Goal: Transaction & Acquisition: Subscribe to service/newsletter

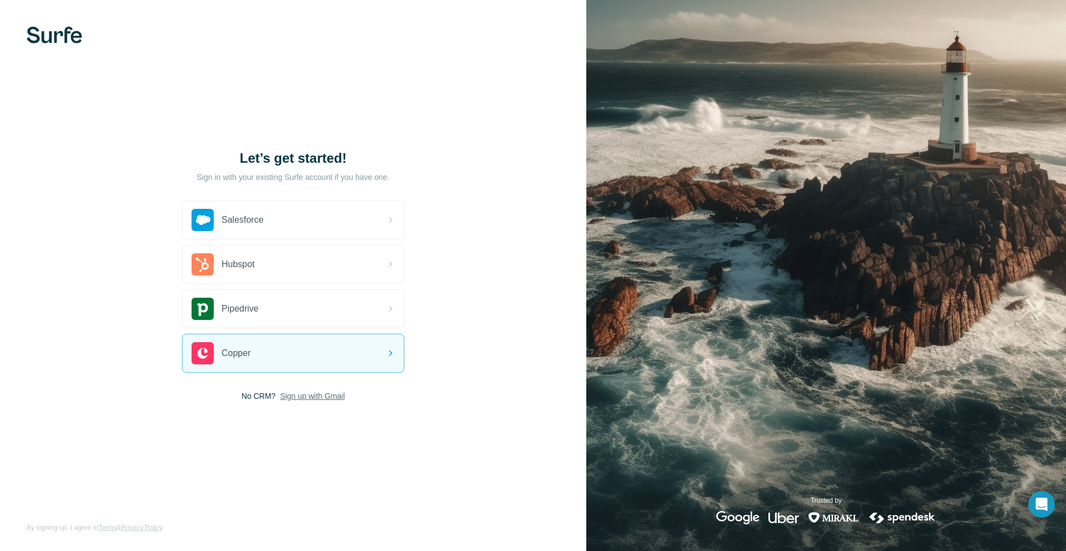
click at [309, 395] on span "Sign up with Gmail" at bounding box center [312, 395] width 65 height 11
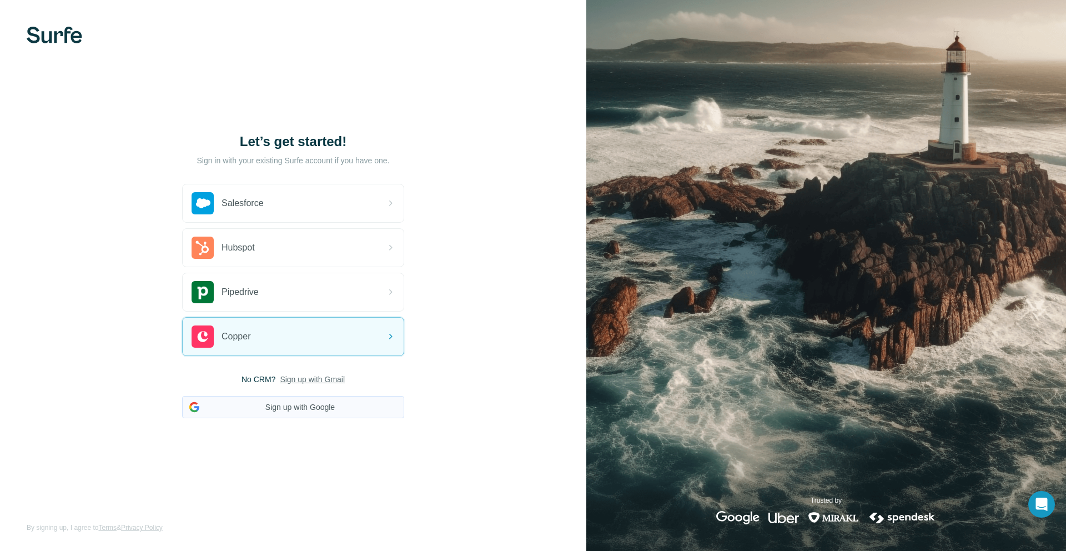
click at [299, 409] on button "Sign up with Google" at bounding box center [293, 407] width 222 height 22
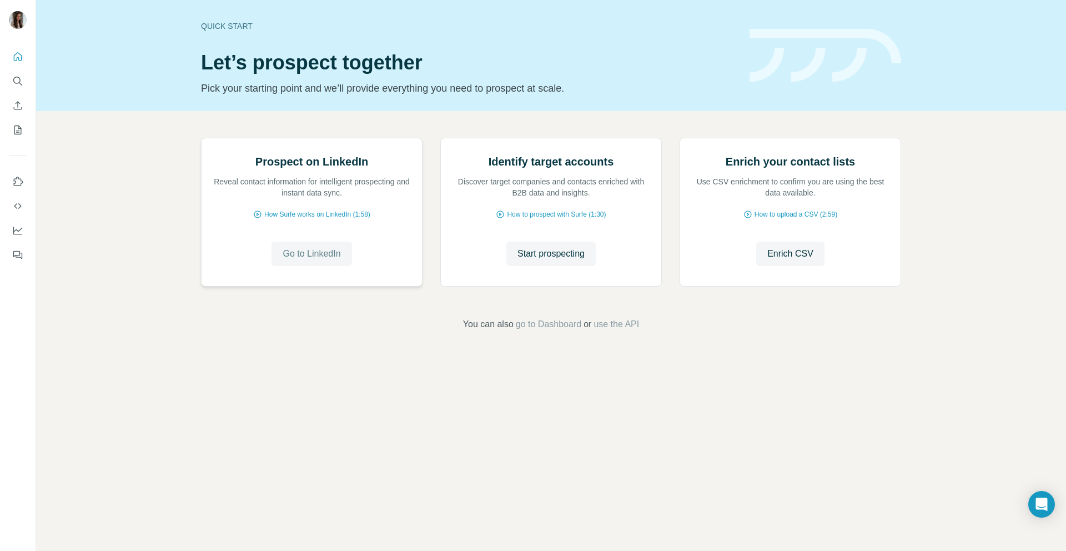
click at [314, 260] on span "Go to LinkedIn" at bounding box center [312, 253] width 58 height 13
click at [18, 231] on icon "Dashboard" at bounding box center [17, 230] width 9 height 4
